Goal: Task Accomplishment & Management: Manage account settings

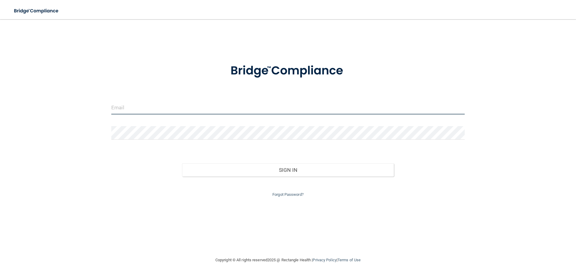
click at [277, 106] on input "email" at bounding box center [287, 107] width 353 height 13
type input "[EMAIL_ADDRESS][DOMAIN_NAME]"
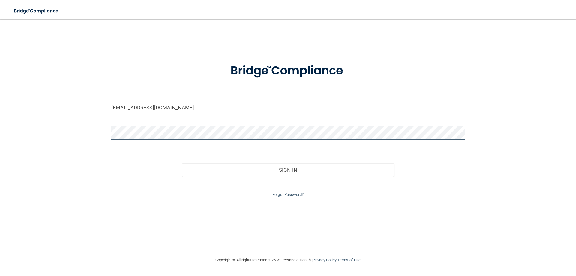
click at [182, 163] on button "Sign In" at bounding box center [288, 169] width 212 height 13
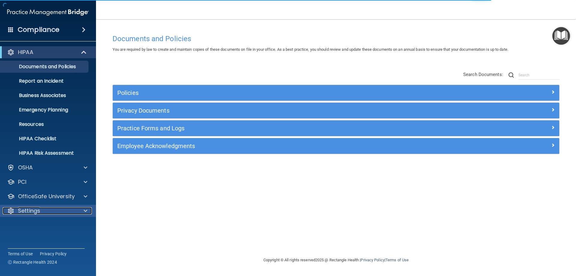
click at [84, 211] on span at bounding box center [86, 210] width 4 height 7
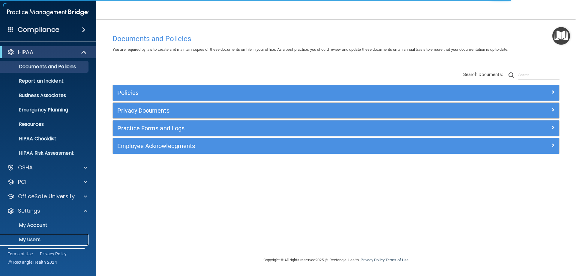
click at [42, 241] on p "My Users" at bounding box center [45, 239] width 82 height 6
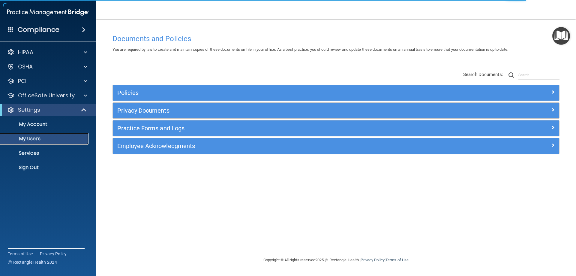
select select "20"
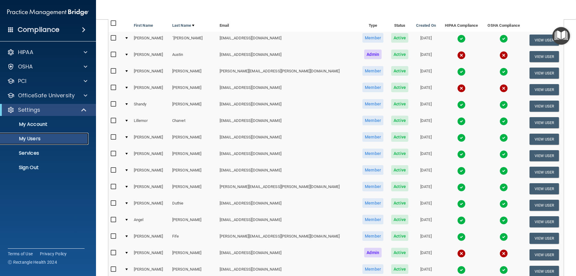
scroll to position [90, 0]
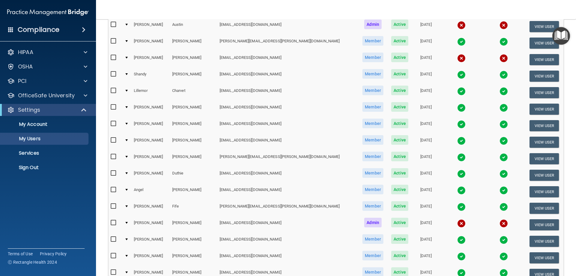
click at [116, 57] on input "checkbox" at bounding box center [114, 57] width 7 height 5
checkbox input "true"
click at [128, 57] on div at bounding box center [126, 58] width 2 height 2
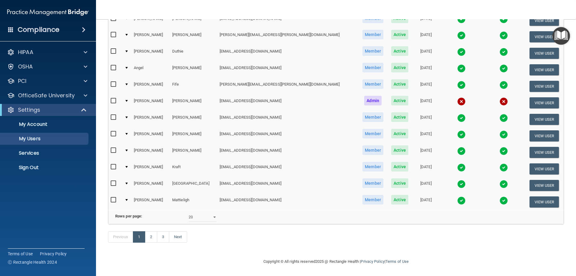
scroll to position [332, 0]
click at [151, 237] on link "2" at bounding box center [151, 236] width 12 height 11
select select "20"
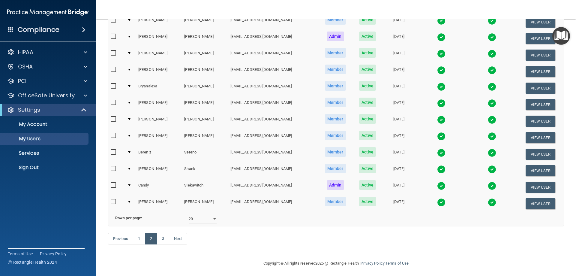
scroll to position [221, 0]
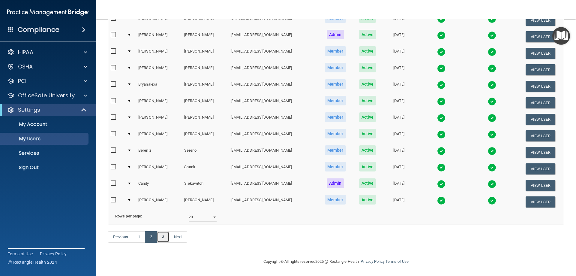
click at [165, 236] on link "3" at bounding box center [163, 236] width 12 height 11
select select "20"
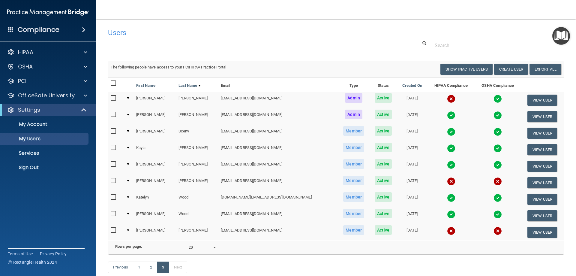
scroll to position [30, 0]
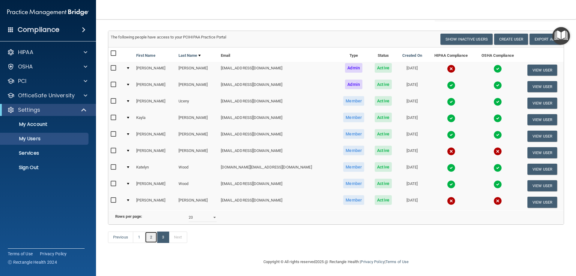
click at [151, 243] on link "2" at bounding box center [151, 236] width 12 height 11
select select "20"
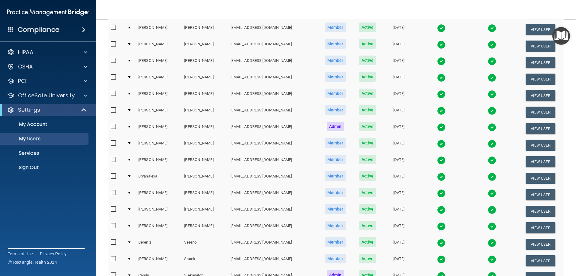
scroll to position [221, 0]
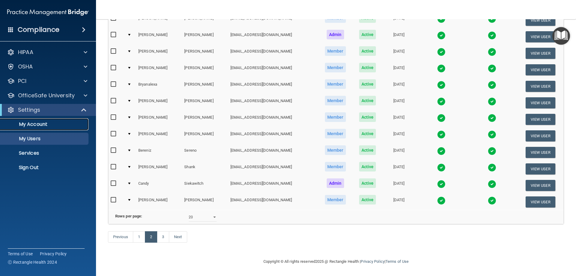
click at [37, 123] on p "My Account" at bounding box center [45, 124] width 82 height 6
